Goal: Information Seeking & Learning: Learn about a topic

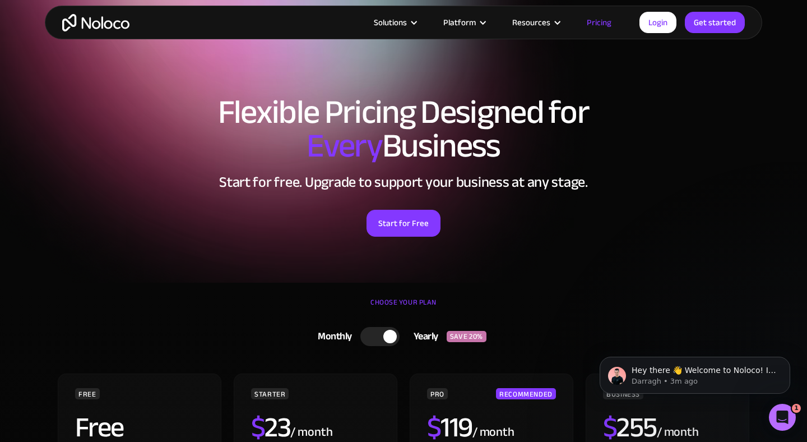
scroll to position [182, 0]
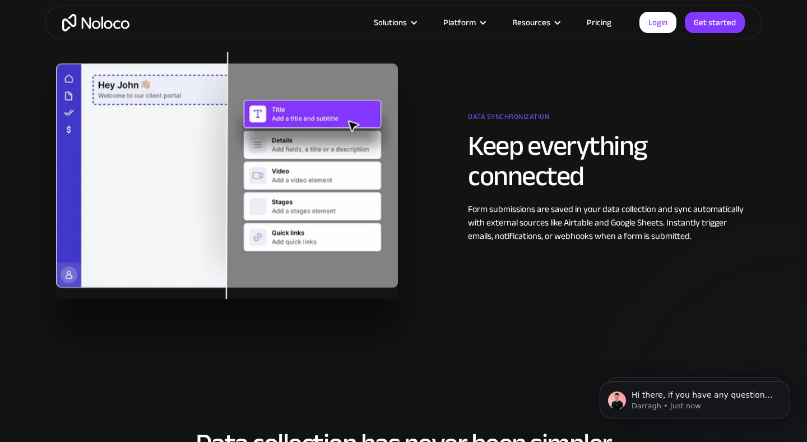
scroll to position [2125, 0]
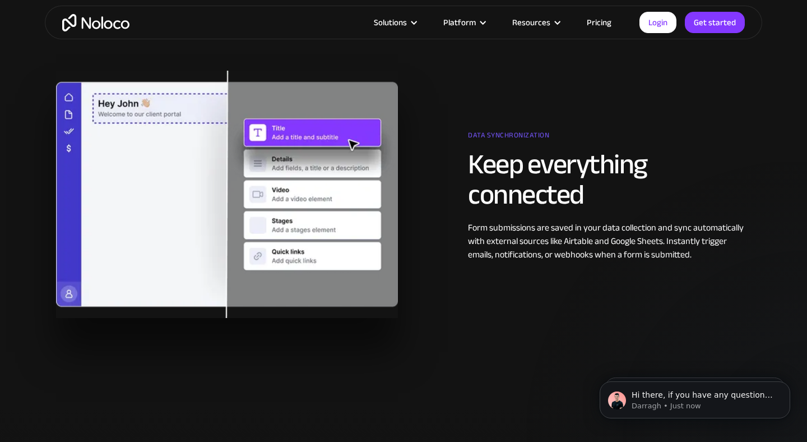
click at [531, 209] on h2 "Keep everything connected" at bounding box center [609, 179] width 283 height 61
click at [532, 263] on div "Data synchronization Keep everything connected Form submissions are saved in yo…" at bounding box center [403, 194] width 706 height 247
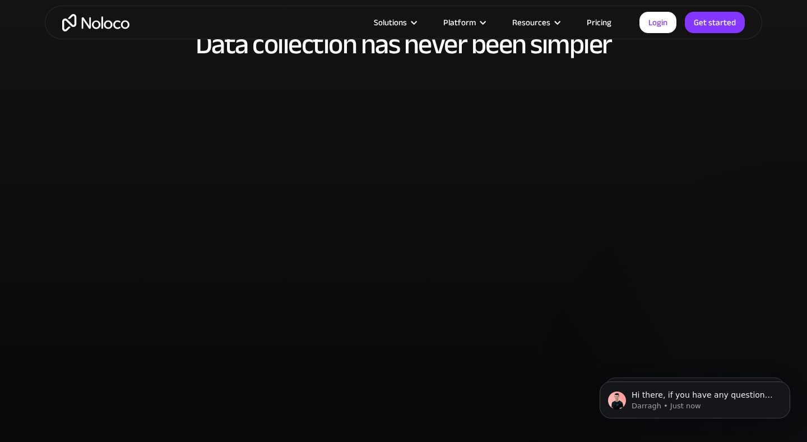
scroll to position [2538, 0]
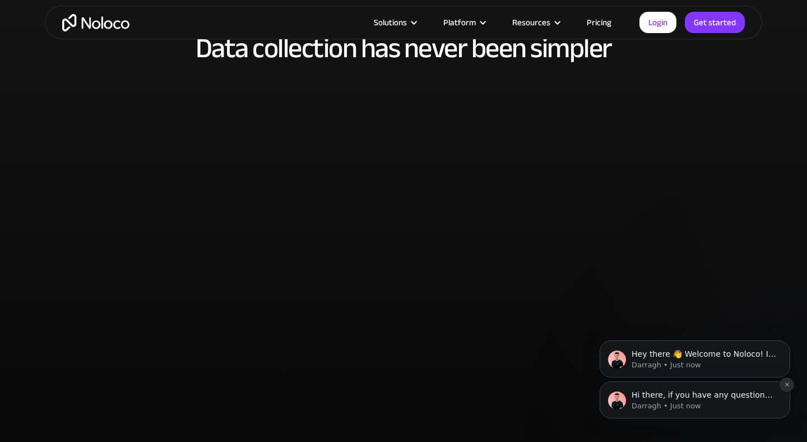
click at [790, 382] on button "Dismiss notification" at bounding box center [787, 384] width 15 height 15
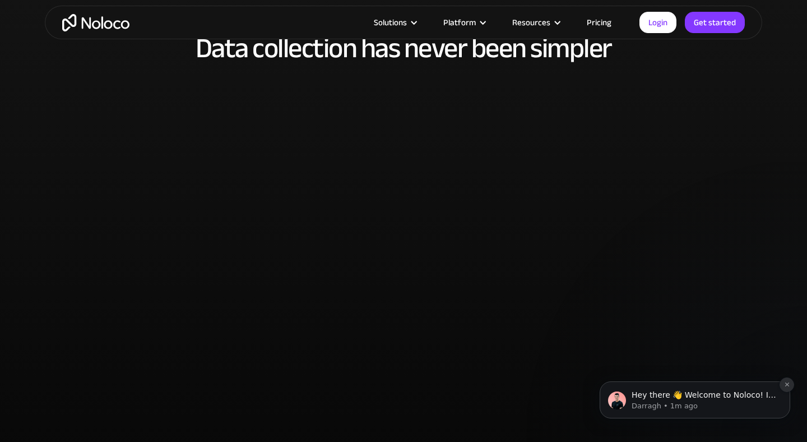
click at [787, 384] on icon "Dismiss notification" at bounding box center [787, 384] width 6 height 6
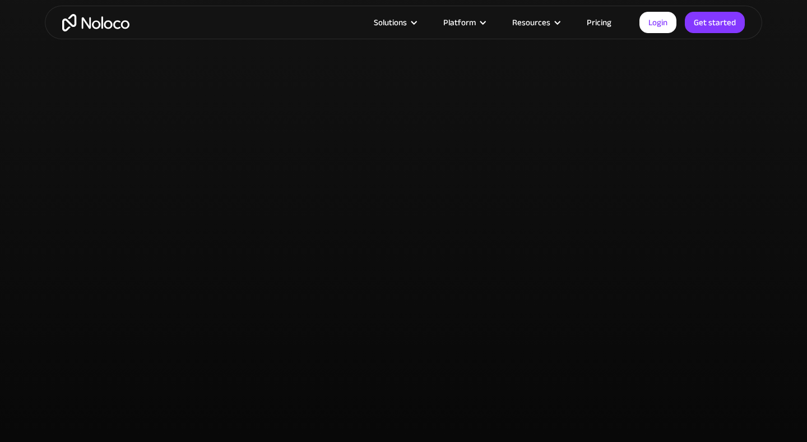
scroll to position [2582, 0]
click at [708, 301] on div "Data collection has never been simpler" at bounding box center [403, 199] width 717 height 442
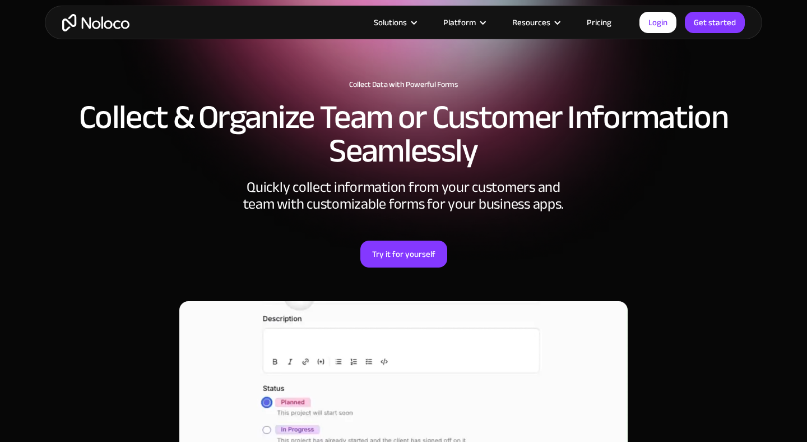
scroll to position [0, 0]
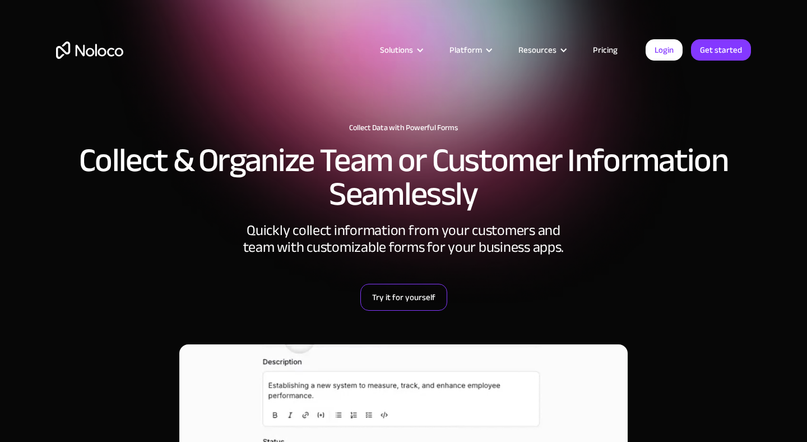
click at [402, 292] on link "Try it for yourself" at bounding box center [403, 297] width 87 height 27
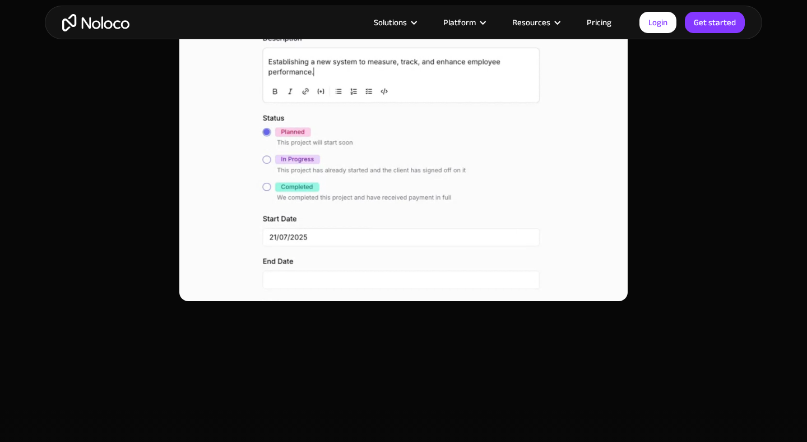
scroll to position [519, 0]
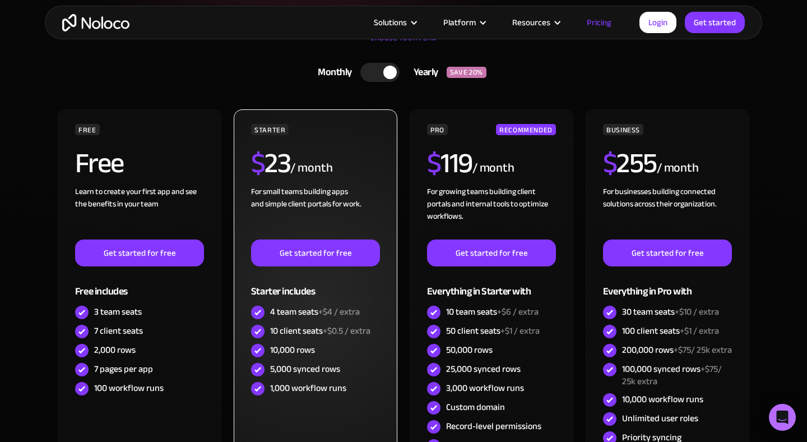
scroll to position [268, 0]
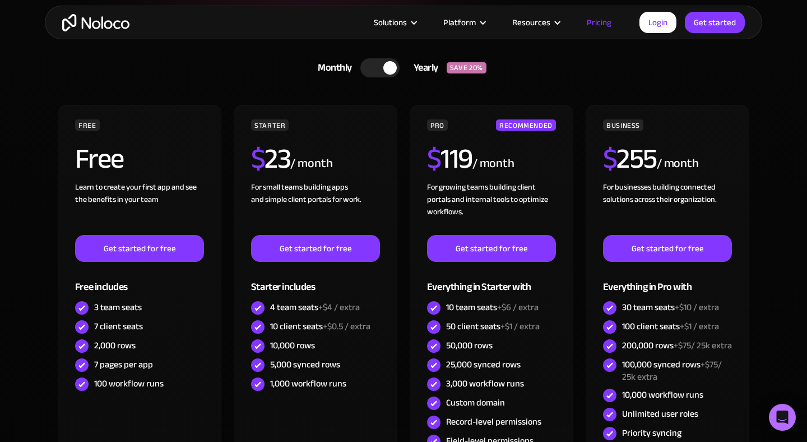
click at [391, 68] on div at bounding box center [389, 67] width 13 height 13
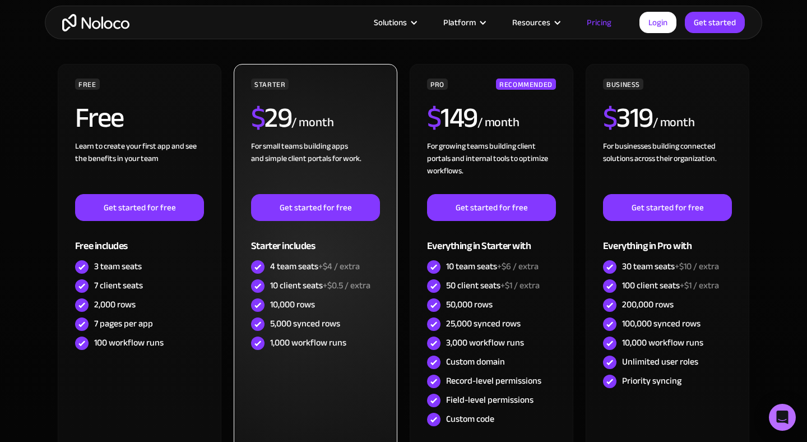
scroll to position [330, 0]
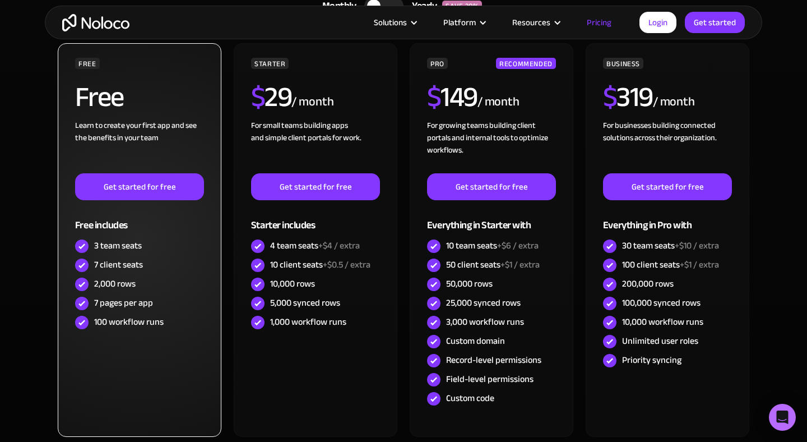
click at [120, 307] on div "7 pages per app" at bounding box center [123, 302] width 59 height 12
click at [130, 324] on div "100 workflow runs" at bounding box center [128, 322] width 69 height 12
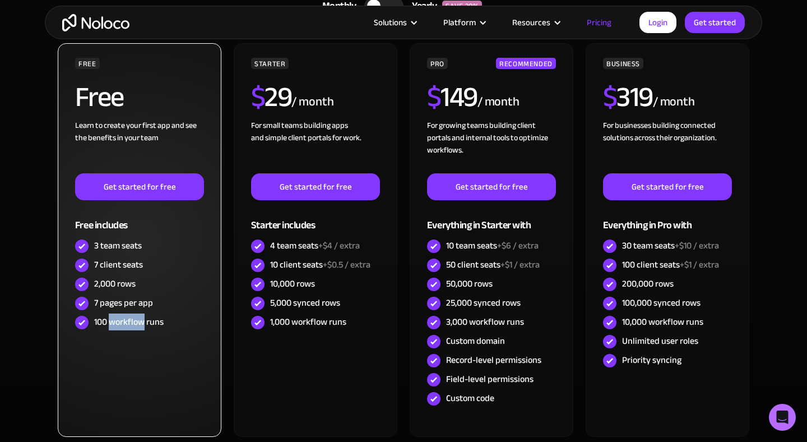
click at [130, 324] on div "100 workflow runs" at bounding box center [128, 322] width 69 height 12
click at [173, 346] on div "FREE Free Learn to create your first app and see the benefits in your team ‍ Ge…" at bounding box center [140, 239] width 164 height 393
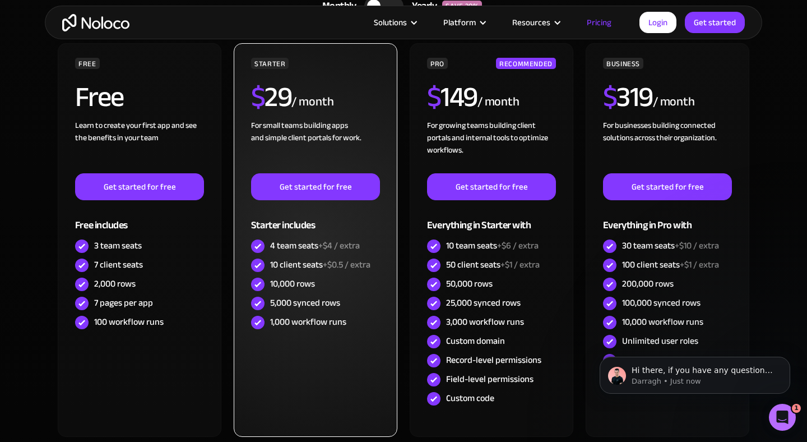
scroll to position [0, 0]
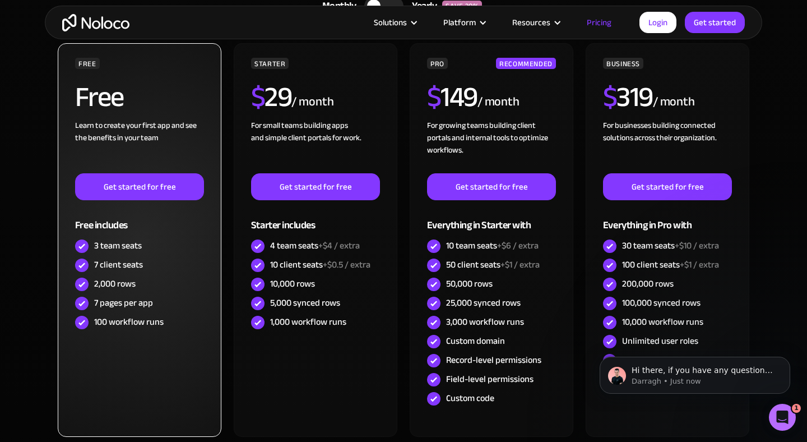
click at [119, 285] on div "2,000 rows" at bounding box center [114, 283] width 41 height 12
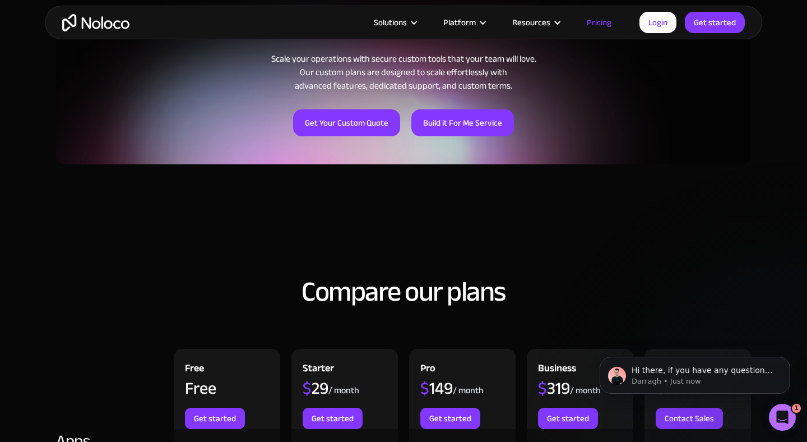
scroll to position [914, 0]
